Goal: Information Seeking & Learning: Learn about a topic

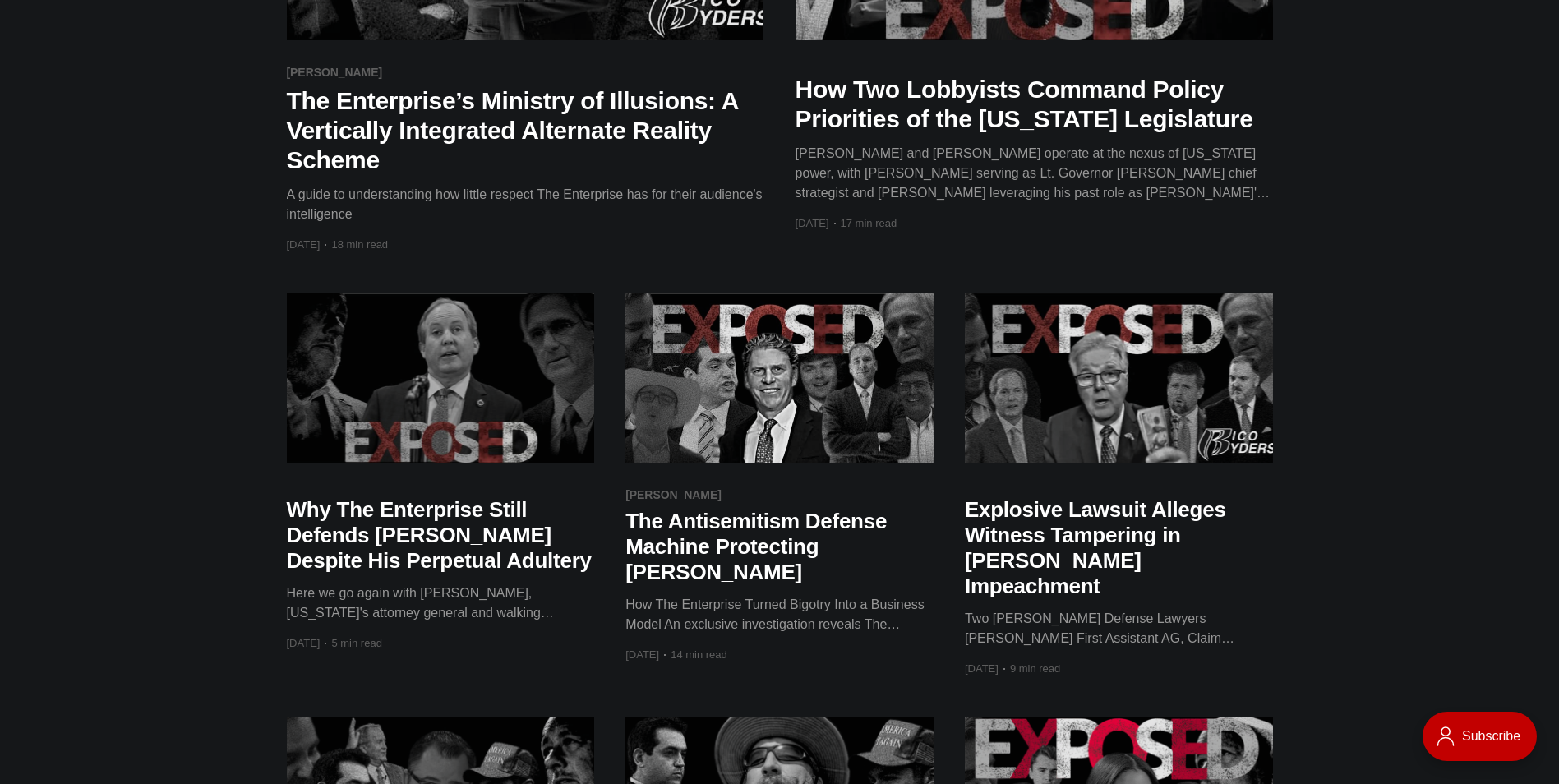
scroll to position [822, 0]
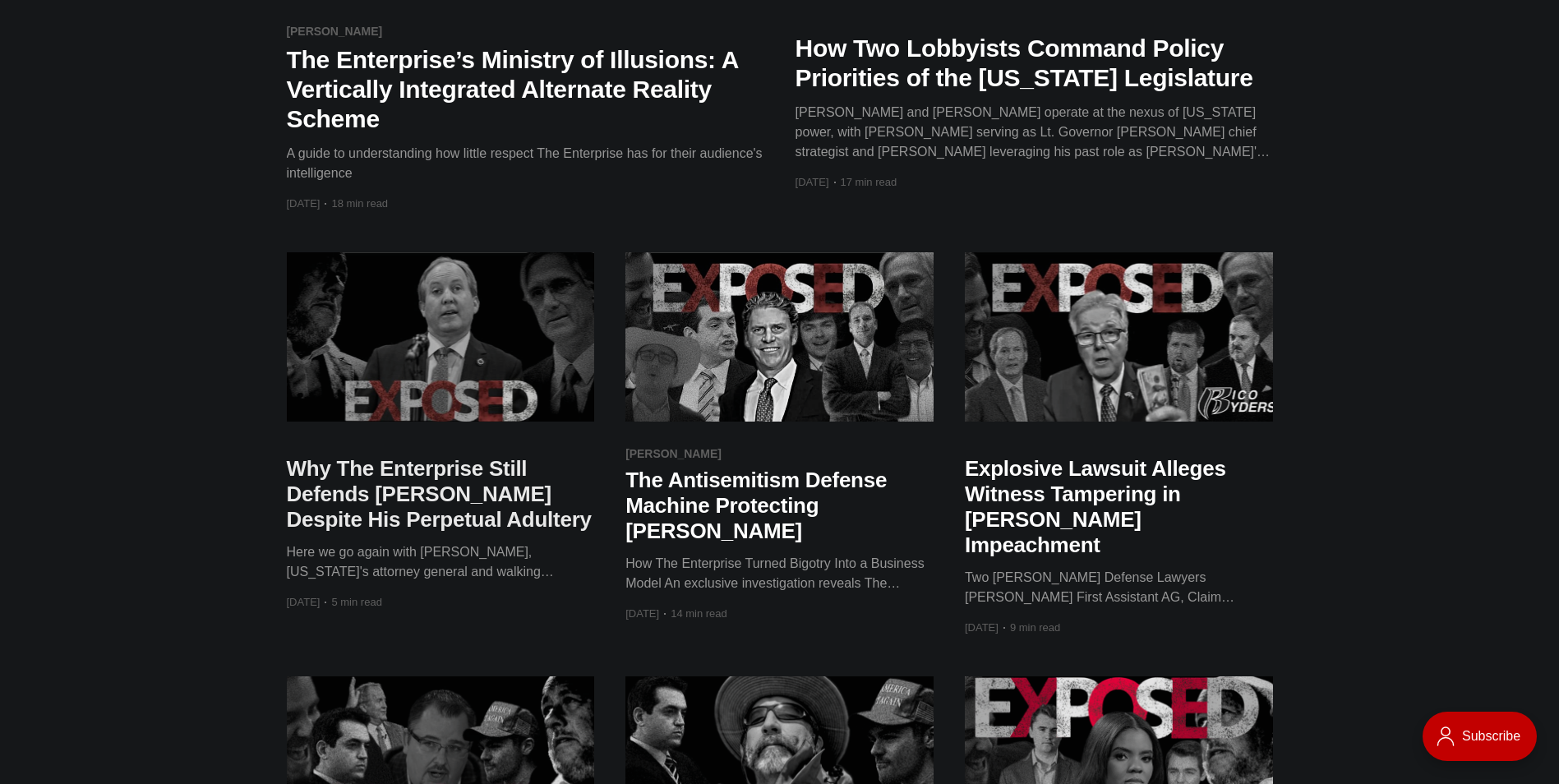
click at [414, 474] on h2 "Why The Enterprise Still Defends [PERSON_NAME] Despite His Perpetual Adultery" at bounding box center [441, 495] width 308 height 77
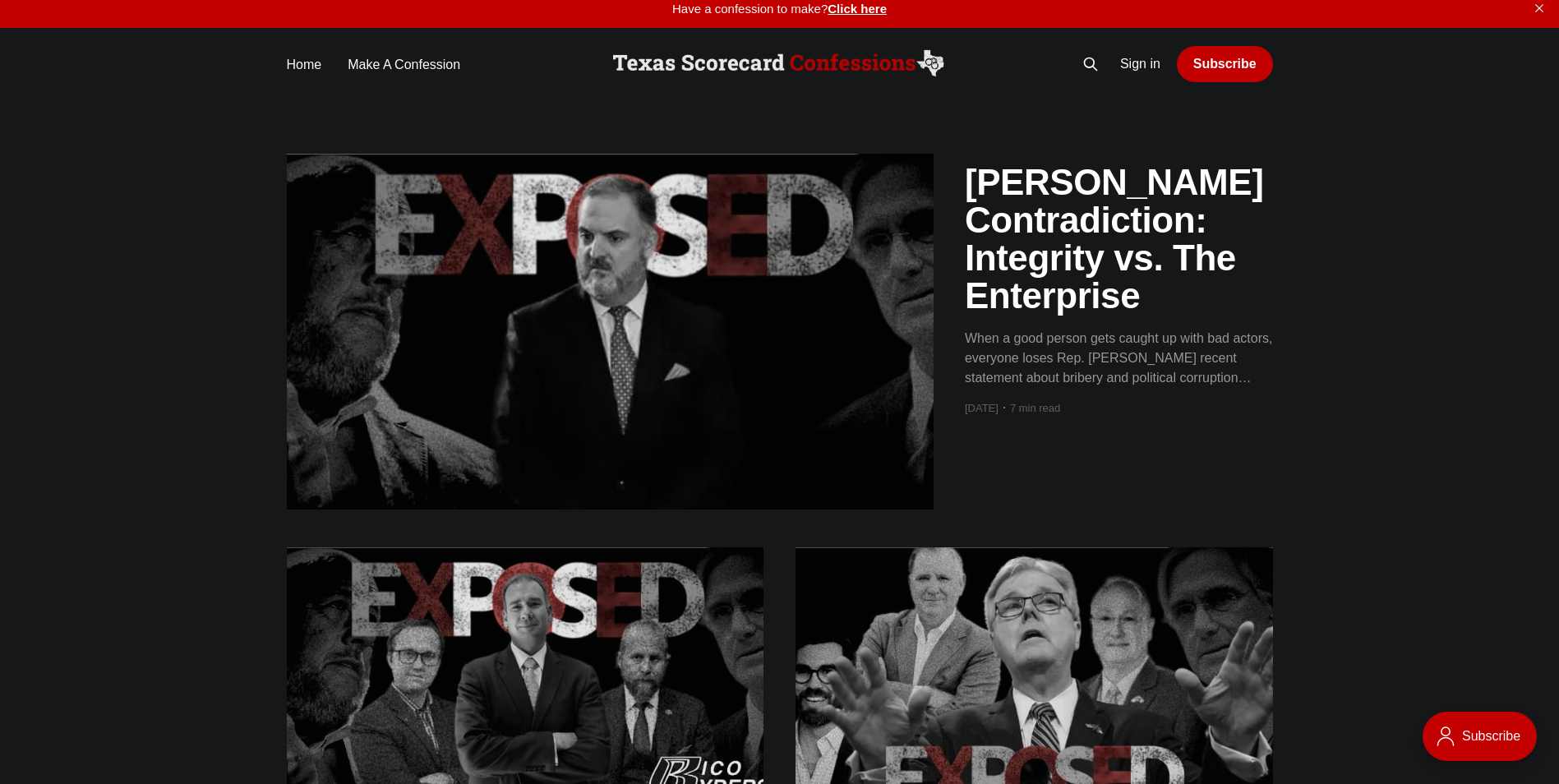
scroll to position [0, 0]
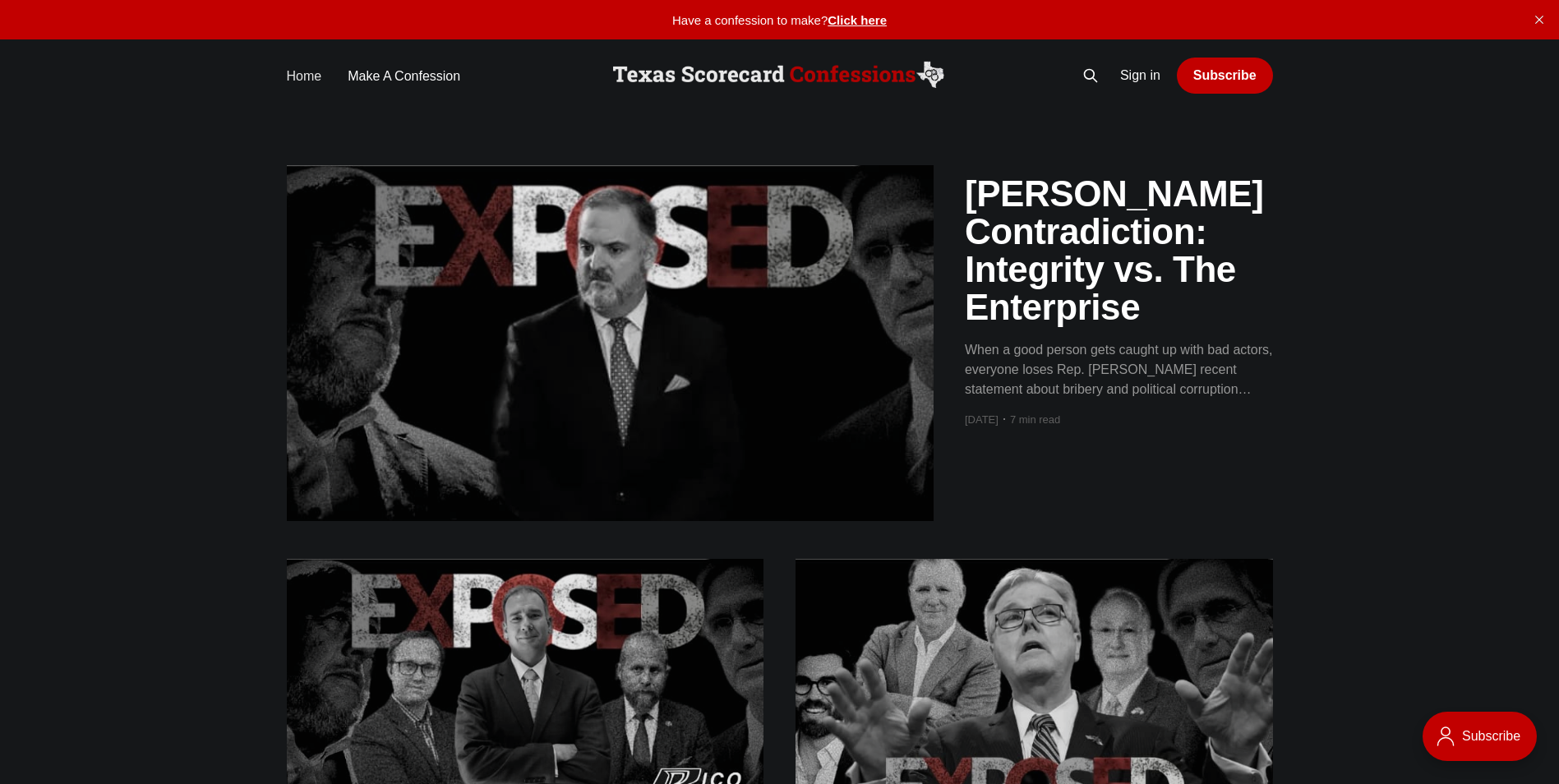
click at [306, 79] on link "Home" at bounding box center [304, 76] width 35 height 22
